Goal: Task Accomplishment & Management: Use online tool/utility

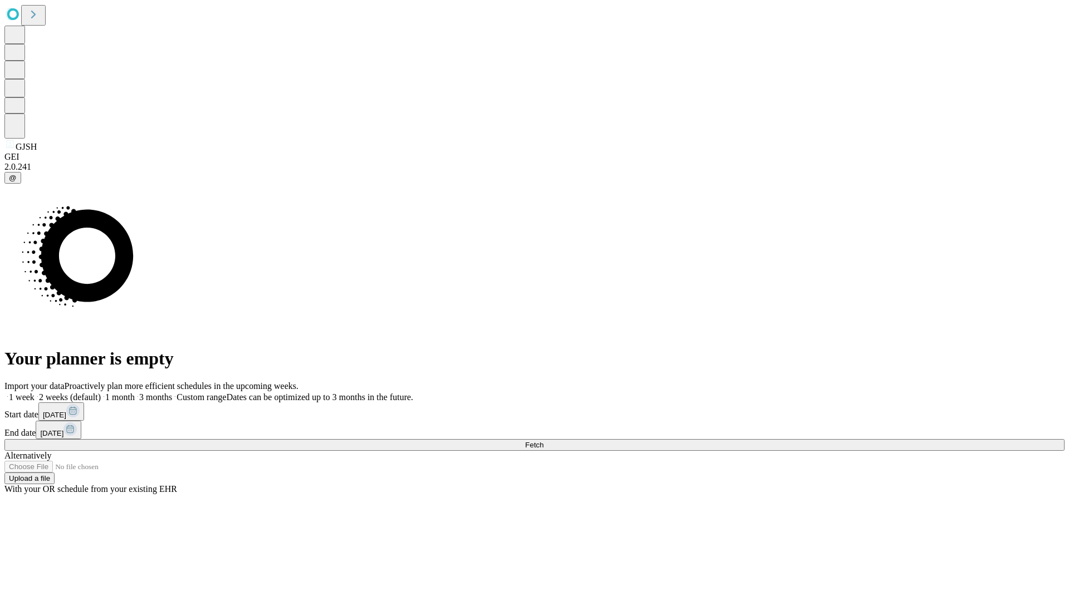
click at [544, 441] on span "Fetch" at bounding box center [534, 445] width 18 height 8
